Goal: Information Seeking & Learning: Learn about a topic

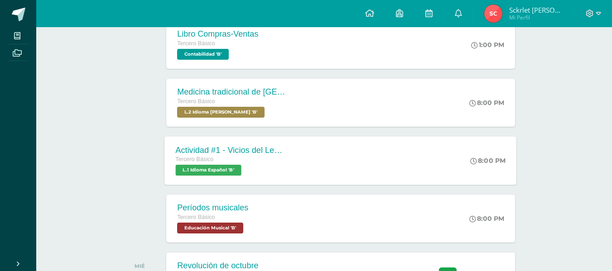
scroll to position [217, 0]
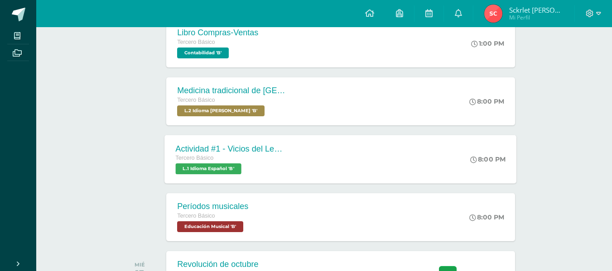
click at [225, 152] on div "Actividad #1 - Vicios del LenguaJe" at bounding box center [231, 149] width 110 height 10
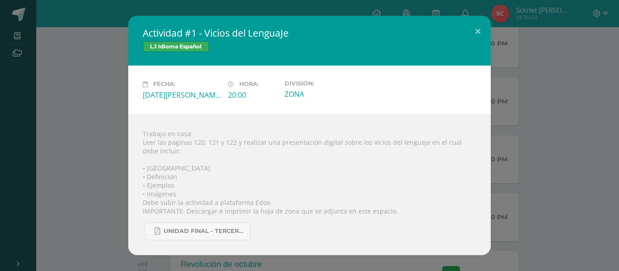
click at [142, 137] on div "Trabajo en casa: Leer las páginas 120, 121 y 122 y realizar una presentación di…" at bounding box center [309, 185] width 362 height 141
click at [139, 138] on div "Trabajo en casa: Leer las páginas 120, 121 y 122 y realizar una presentación di…" at bounding box center [309, 185] width 362 height 141
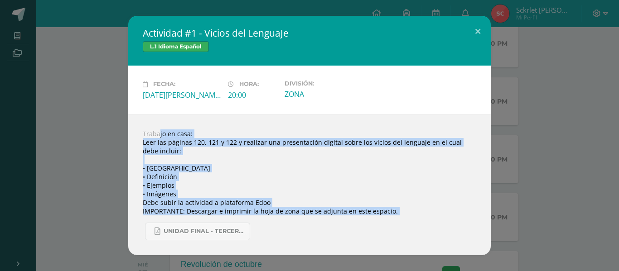
drag, startPoint x: 139, startPoint y: 137, endPoint x: 405, endPoint y: 229, distance: 281.3
click at [405, 229] on div "Trabajo en casa: Leer las páginas 120, 121 y 122 y realizar una presentación di…" at bounding box center [309, 185] width 362 height 141
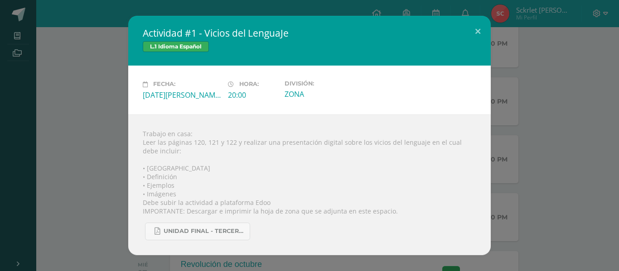
click at [489, 76] on div "Fecha: Martes 12 de Agosto Hora: 20:00 División: ZONA" at bounding box center [309, 90] width 362 height 48
click at [504, 66] on div "Actividad #1 - Vicios del LenguaJe L.1 Idioma Español Fecha: Martes 12 de Agost…" at bounding box center [309, 135] width 611 height 239
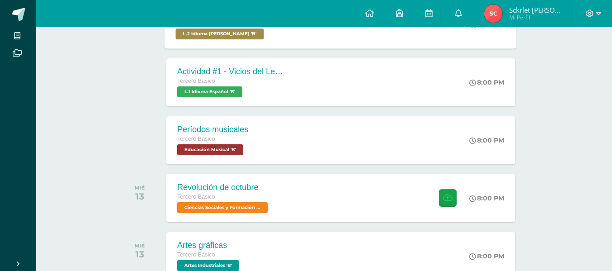
scroll to position [295, 0]
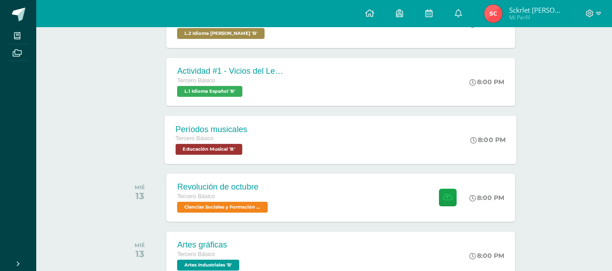
click at [357, 131] on div "Períodos musicales Tercero Básico Educación Musical 'B' 8:00 PM Períodos musica…" at bounding box center [341, 140] width 352 height 48
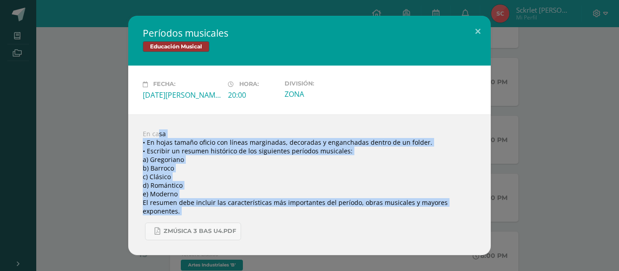
drag, startPoint x: 144, startPoint y: 138, endPoint x: 374, endPoint y: 212, distance: 241.7
click at [374, 212] on div "En casa • En hojas tamaño oficio con líneas marginadas, decoradas y enganchadas…" at bounding box center [309, 185] width 362 height 141
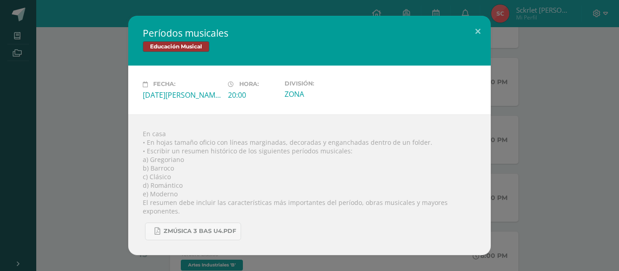
click at [535, 66] on div "Períodos musicales Educación Musical Fecha: Martes 12 de Agosto Hora: 20:00 Div…" at bounding box center [309, 135] width 611 height 239
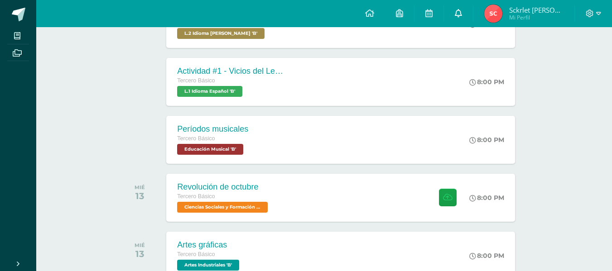
click at [473, 13] on link at bounding box center [458, 13] width 29 height 27
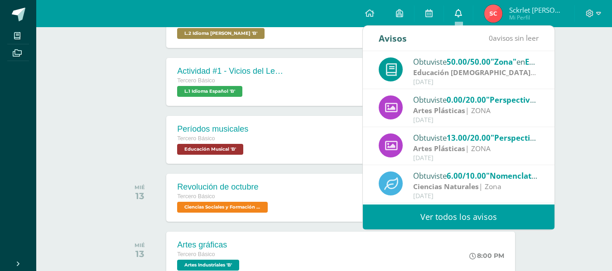
click at [464, 14] on link at bounding box center [458, 13] width 29 height 27
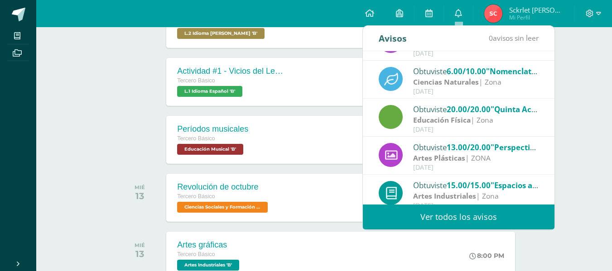
scroll to position [105, 0]
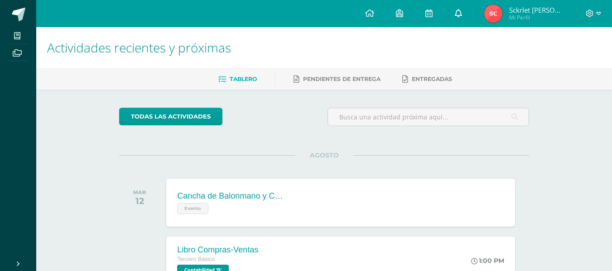
click at [466, 15] on link at bounding box center [458, 13] width 29 height 27
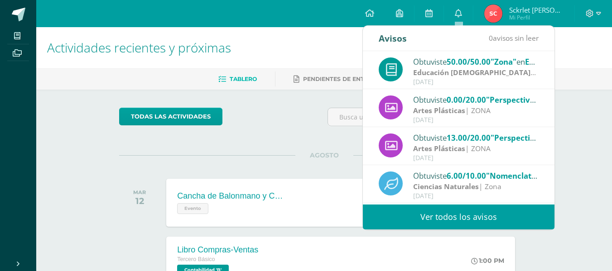
click at [451, 203] on div "Obtuviste 6.00/10.00 "Nomenclatura Química" en Ciencias Naturales Ciencias Natu…" at bounding box center [459, 184] width 192 height 38
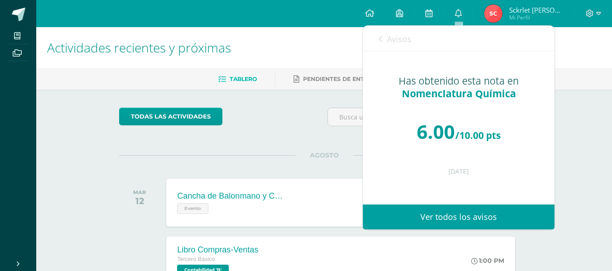
click at [450, 207] on link "Ver todos los avisos" at bounding box center [459, 217] width 192 height 25
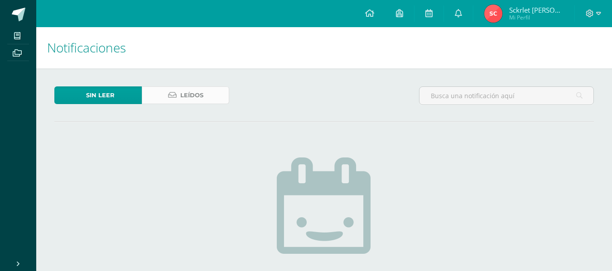
click at [219, 94] on link "Leídos" at bounding box center [185, 96] width 87 height 18
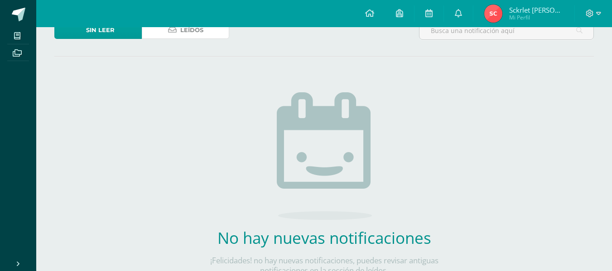
scroll to position [72, 0]
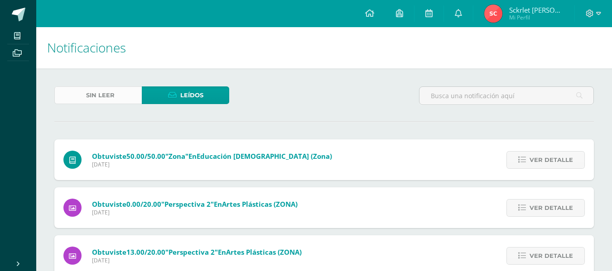
click at [106, 96] on span "Sin leer" at bounding box center [100, 95] width 29 height 17
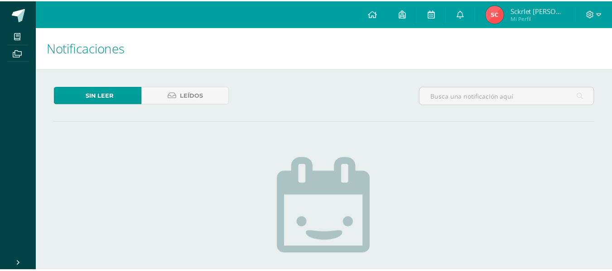
scroll to position [72, 0]
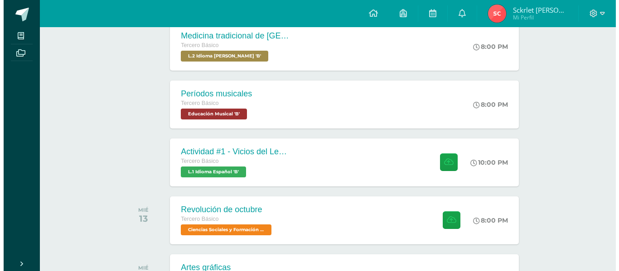
scroll to position [273, 0]
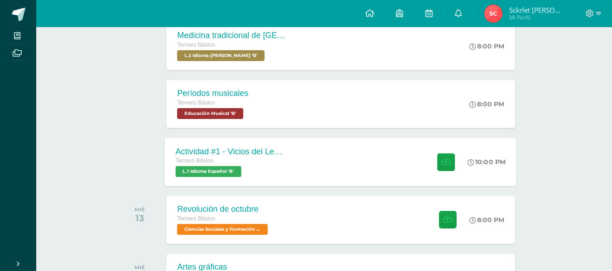
click at [255, 179] on div "Actividad #1 - Vicios del LenguaJe Tercero Básico L.1 Idioma Español 'B'" at bounding box center [231, 162] width 132 height 48
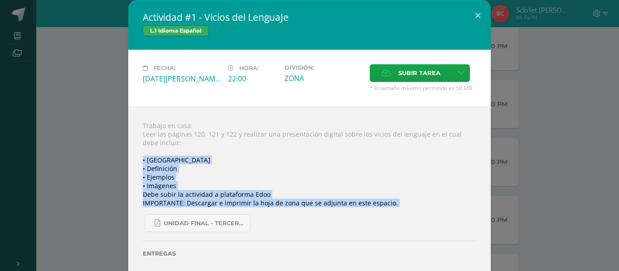
drag, startPoint x: 130, startPoint y: 159, endPoint x: 272, endPoint y: 218, distance: 153.9
click at [272, 218] on div "Trabajo en casa: Leer las páginas 120, 121 y 122 y realizar una presentación di…" at bounding box center [309, 199] width 362 height 187
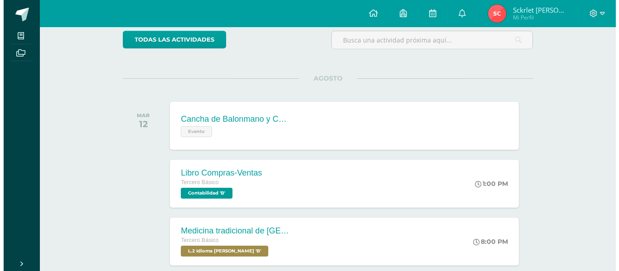
scroll to position [181, 0]
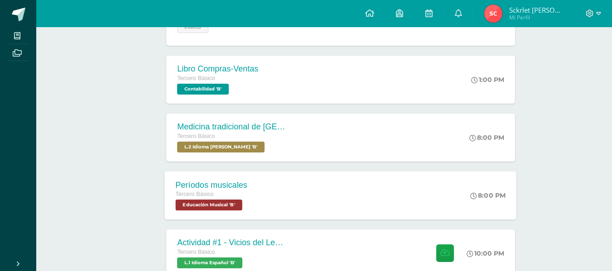
click at [213, 197] on span "Tercero Básico" at bounding box center [195, 194] width 38 height 6
